Goal: Information Seeking & Learning: Learn about a topic

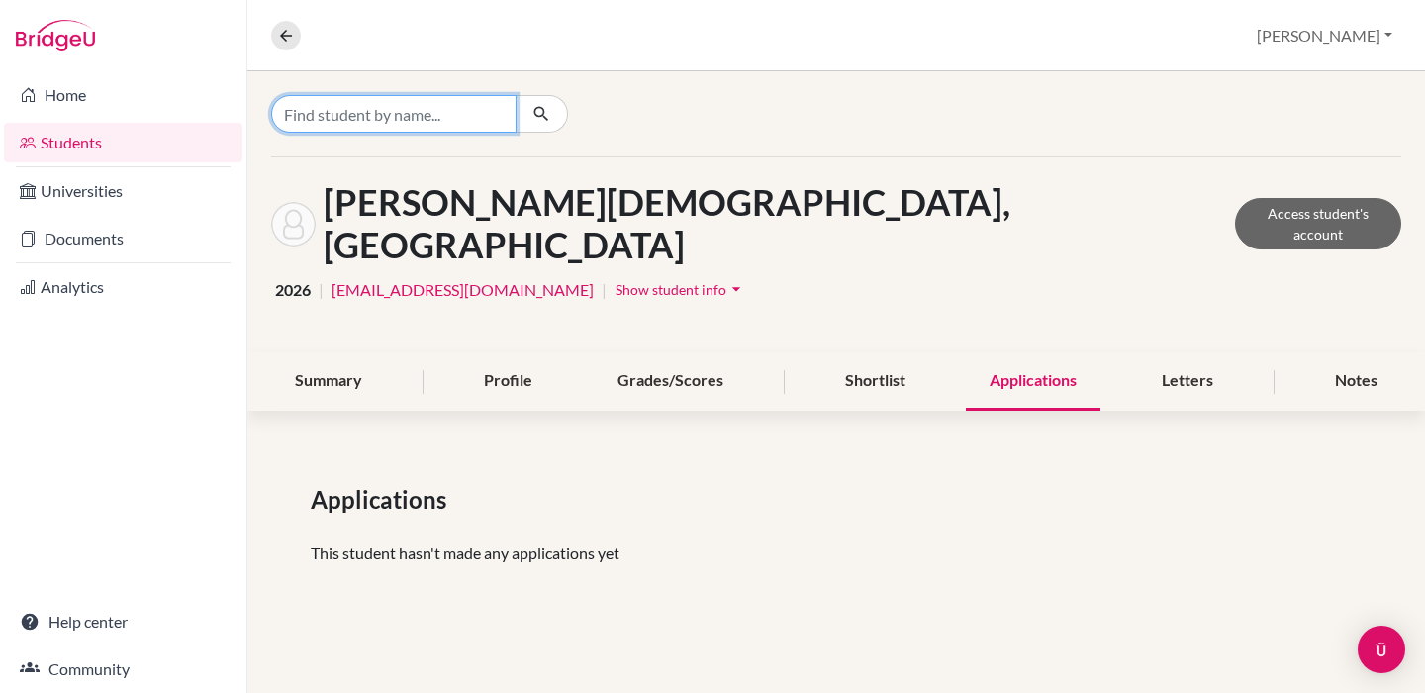
click at [375, 106] on input "Find student by name..." at bounding box center [393, 114] width 245 height 38
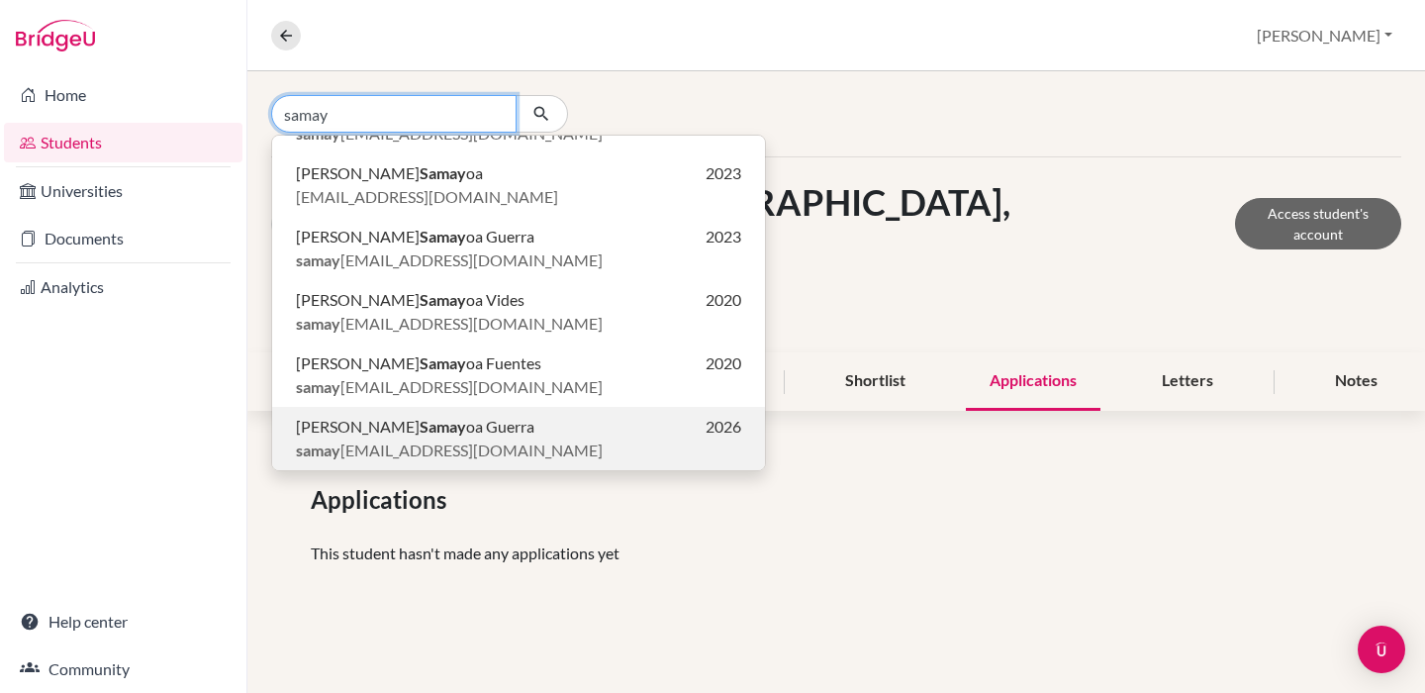
scroll to position [109, 0]
type input "samay"
click at [398, 427] on span "[PERSON_NAME] oa Guerra" at bounding box center [415, 427] width 239 height 24
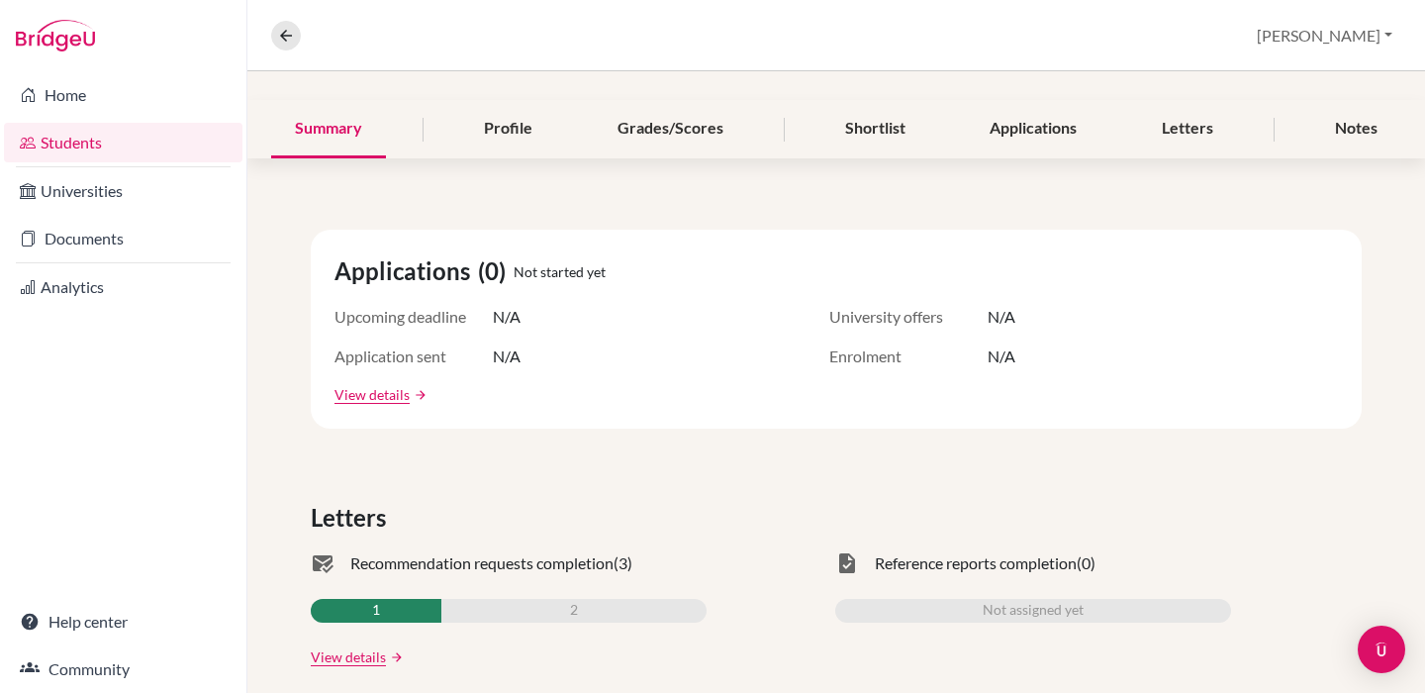
scroll to position [262, 0]
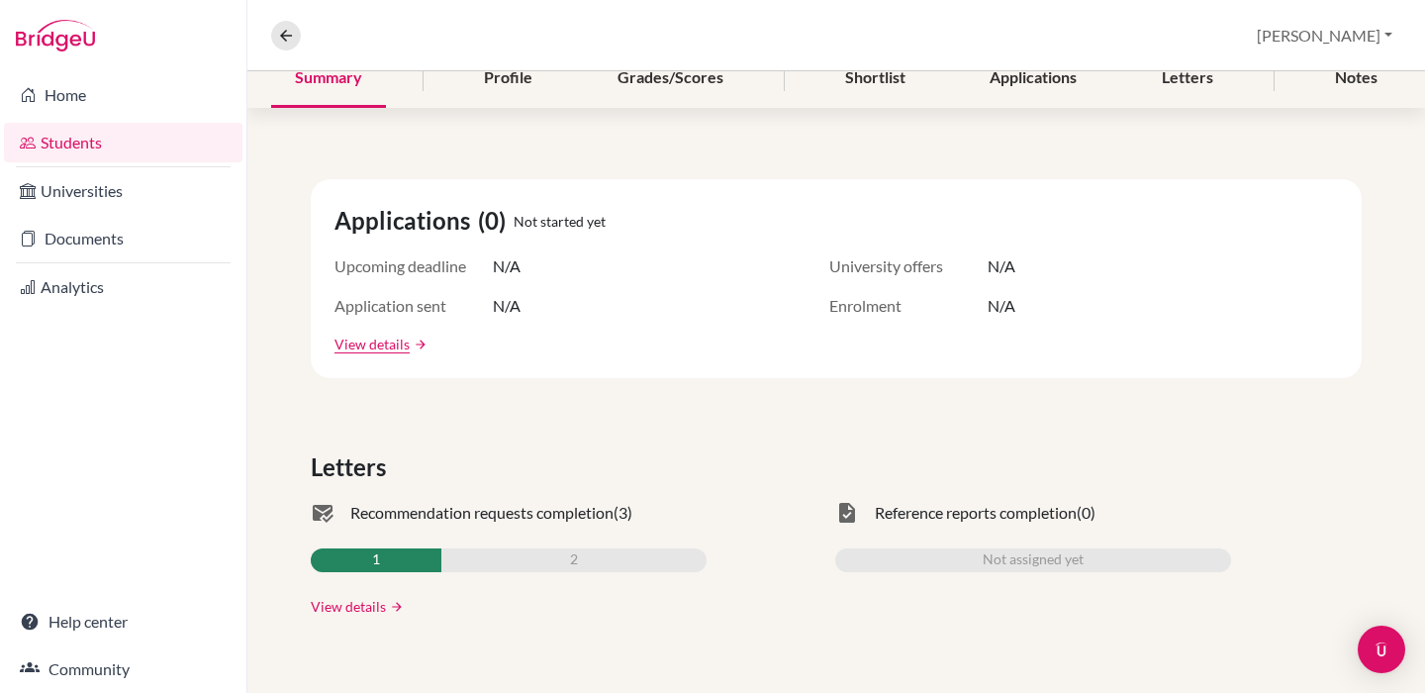
click at [349, 609] on link "View details" at bounding box center [348, 606] width 75 height 21
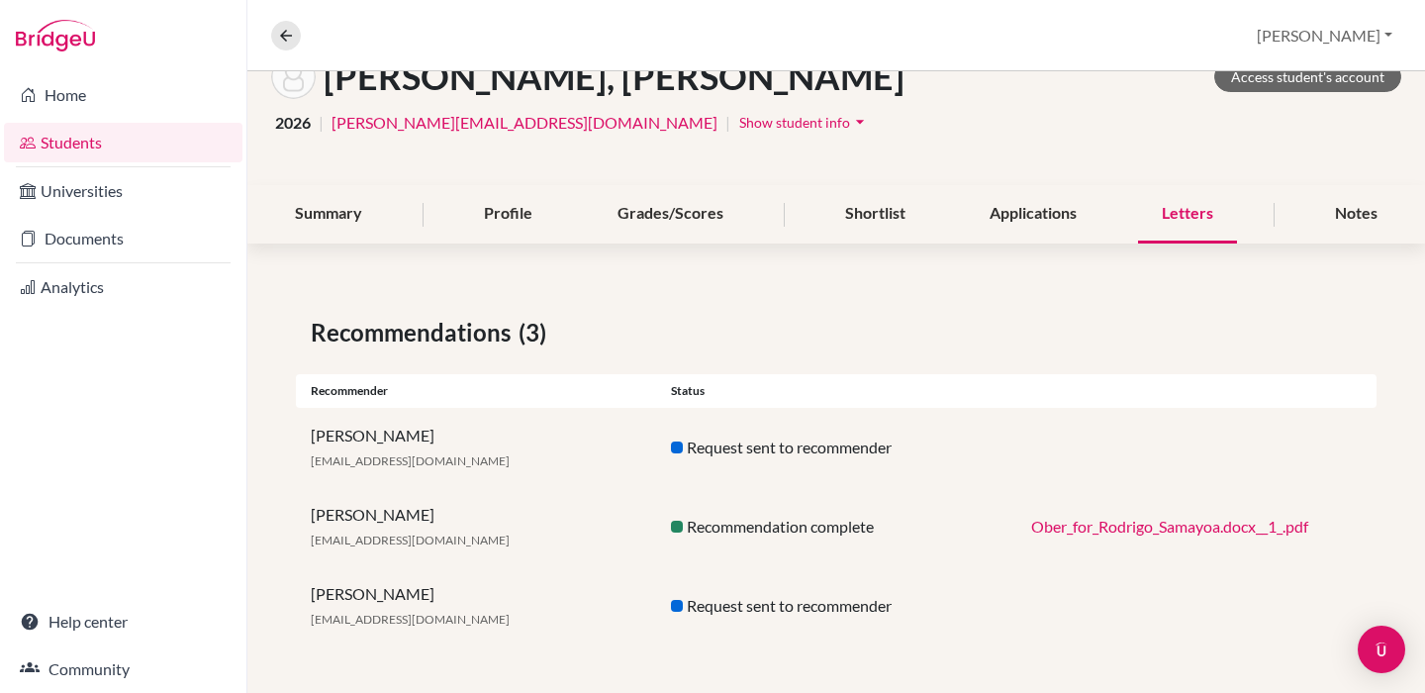
scroll to position [127, 0]
click at [1019, 205] on div "Applications" at bounding box center [1033, 214] width 135 height 58
